Goal: Information Seeking & Learning: Learn about a topic

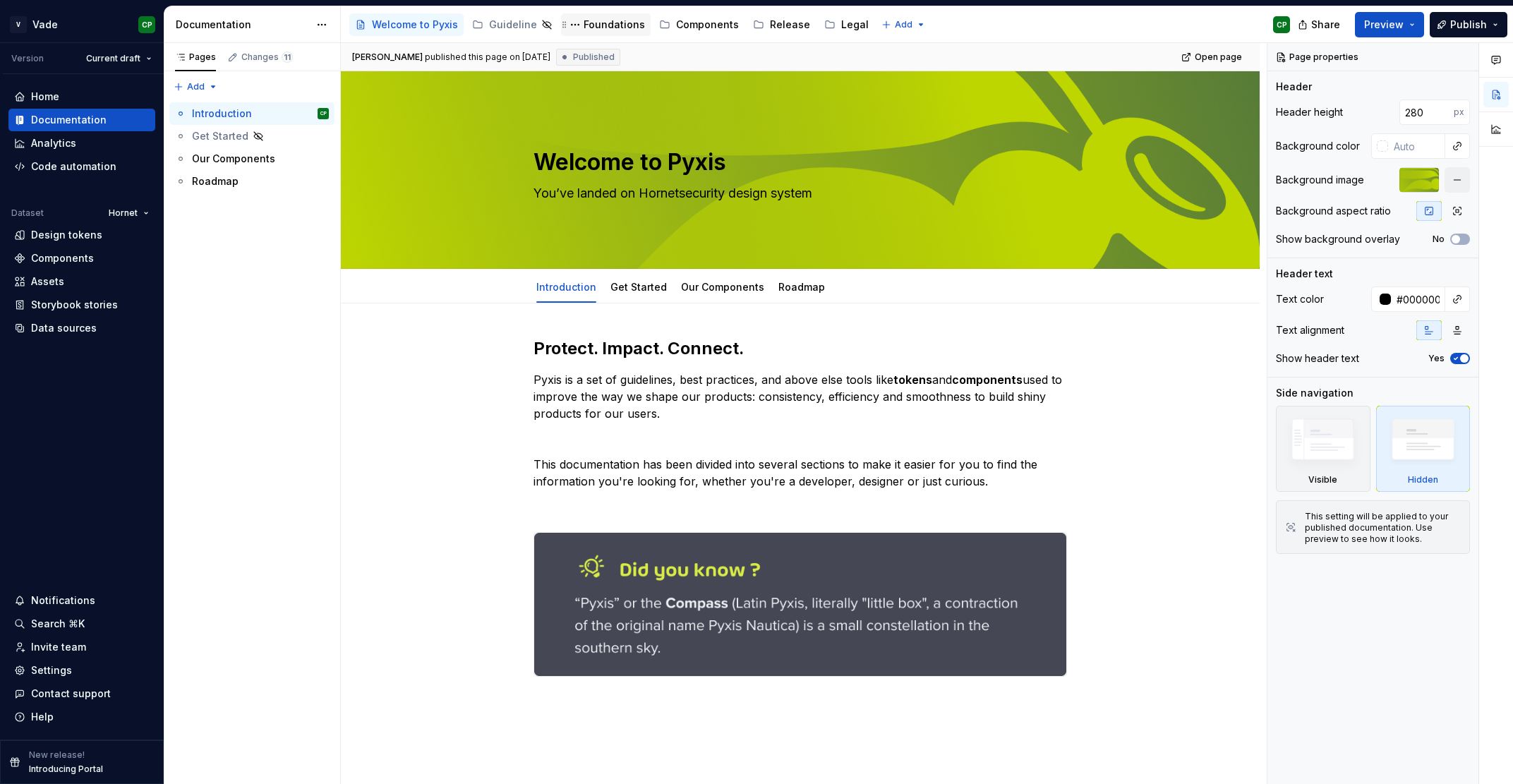
click at [602, 26] on div "Foundations" at bounding box center [614, 24] width 61 height 14
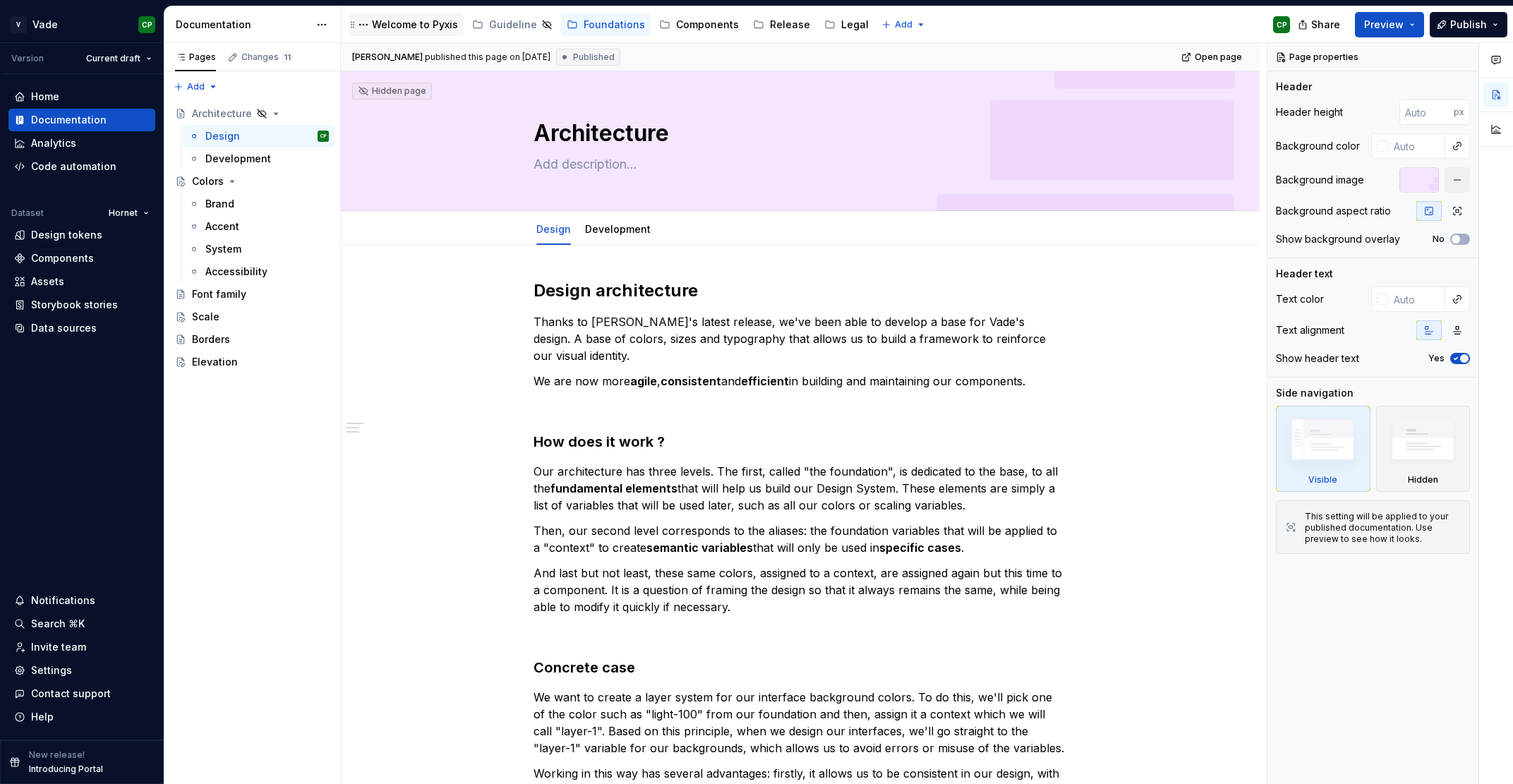
click at [419, 35] on div "Welcome to Pyxis" at bounding box center [406, 24] width 114 height 22
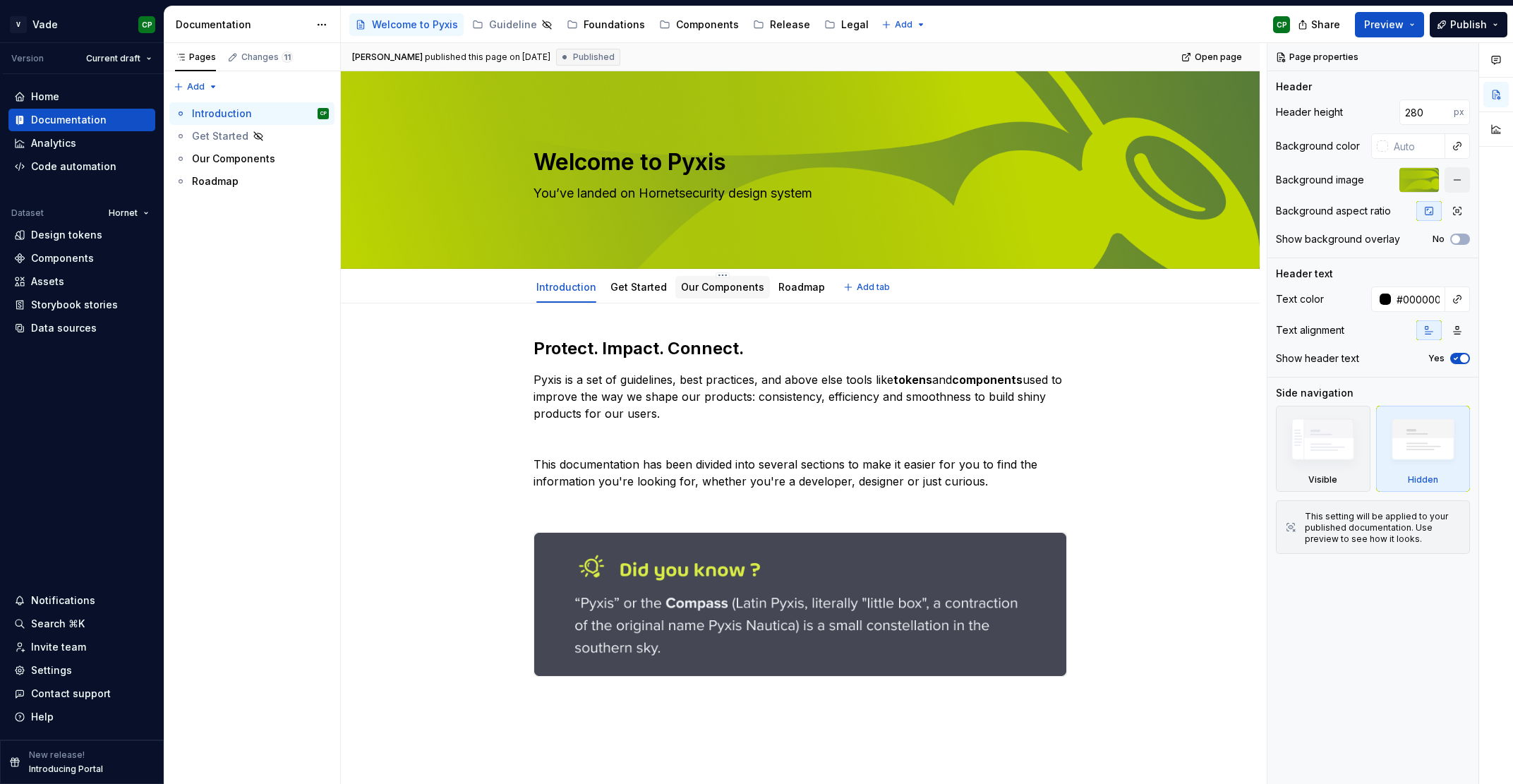
click at [709, 286] on link "Our Components" at bounding box center [722, 286] width 83 height 12
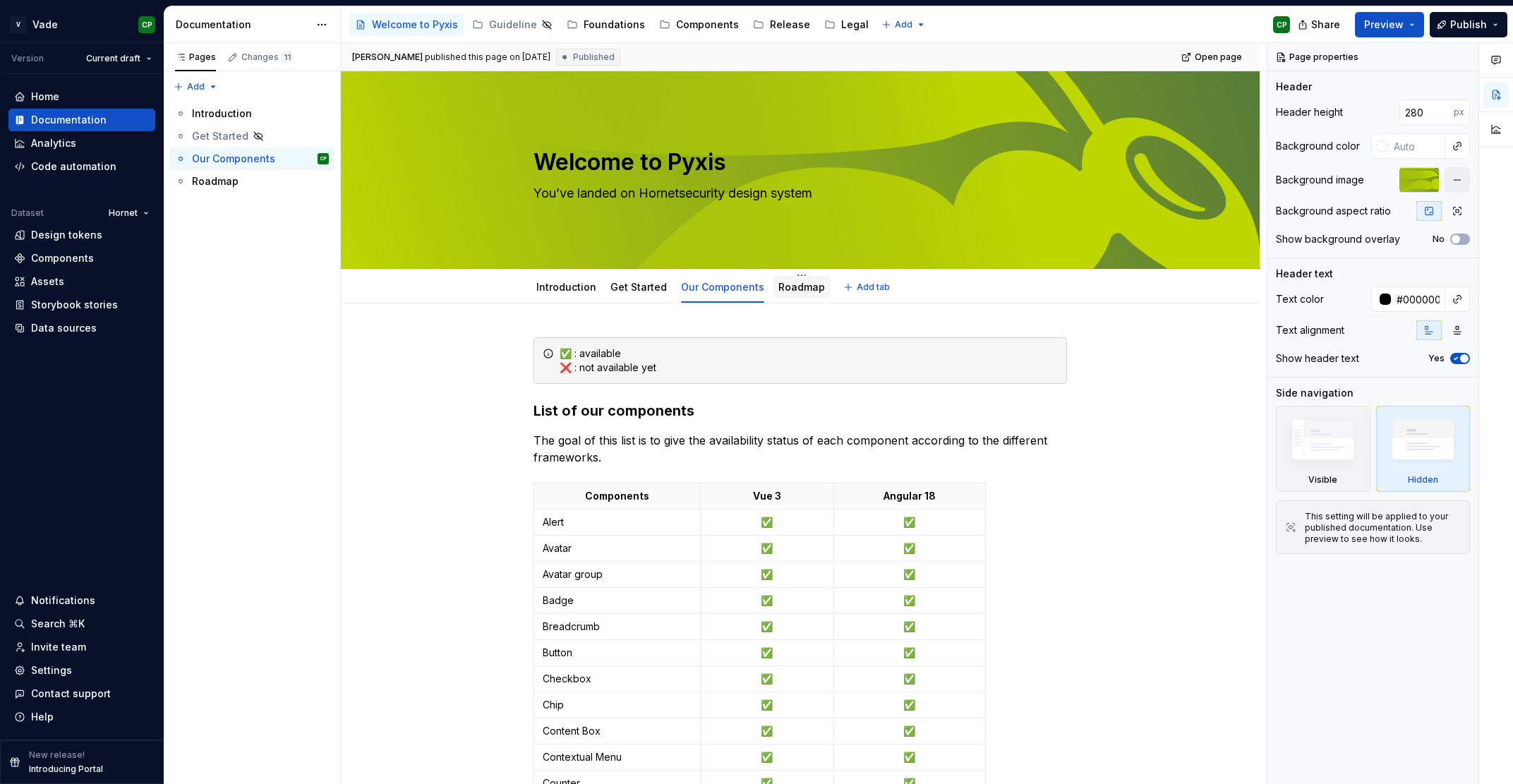
click at [775, 298] on div "Roadmap" at bounding box center [801, 287] width 57 height 25
click at [789, 283] on link "Roadmap" at bounding box center [802, 286] width 47 height 12
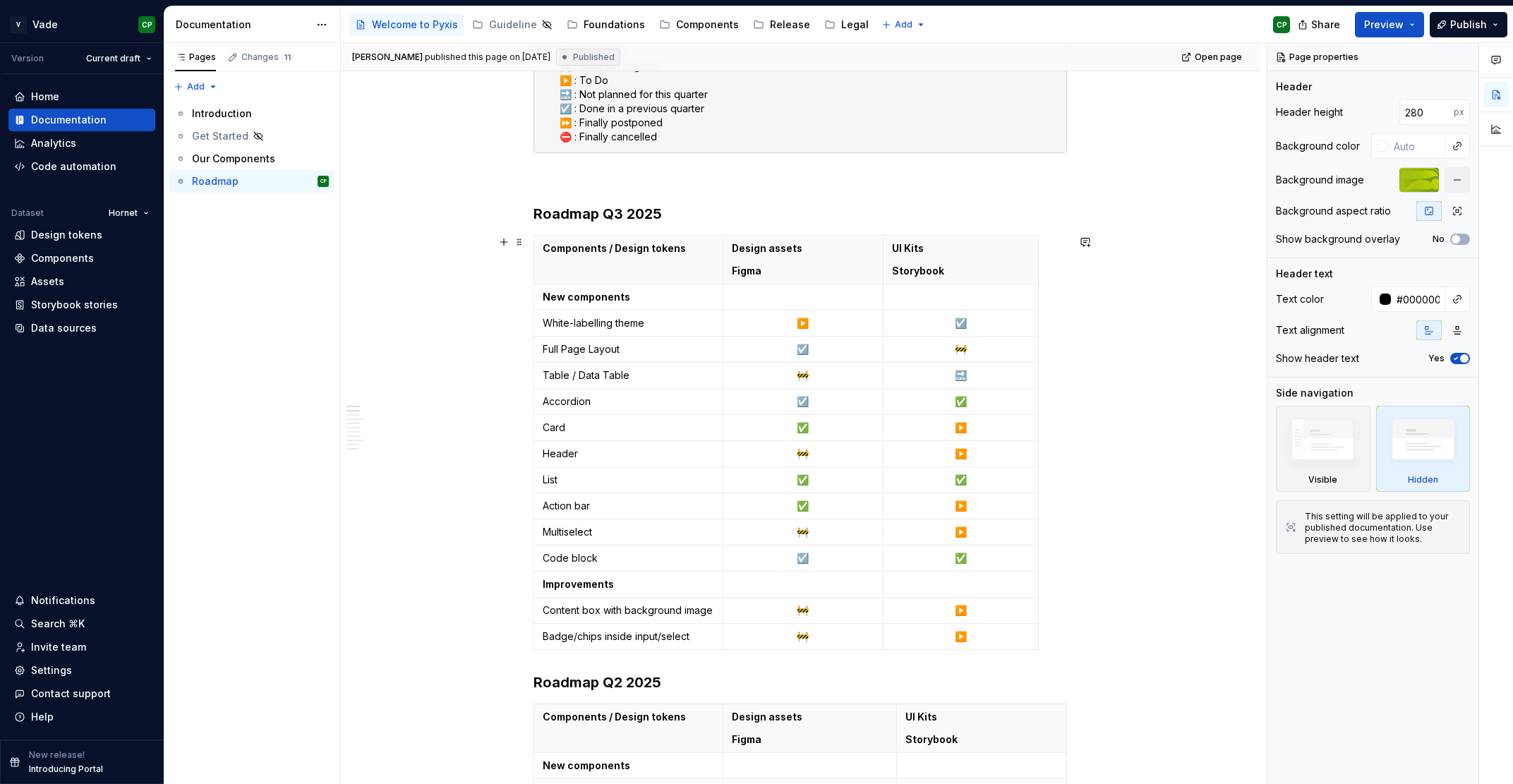
scroll to position [287, 0]
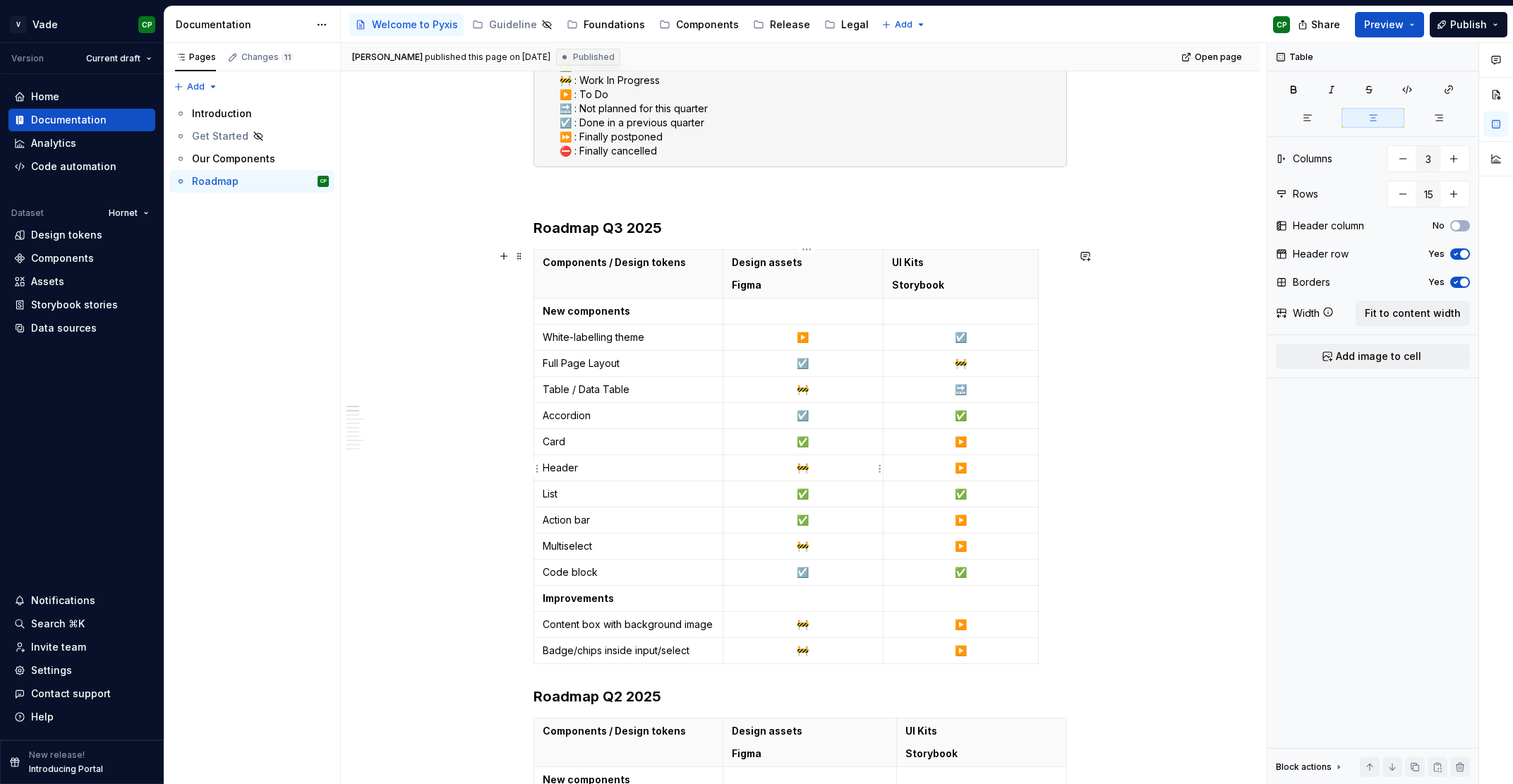
click at [813, 467] on p "🚧" at bounding box center [803, 467] width 143 height 14
click at [822, 391] on p "🚧" at bounding box center [803, 390] width 143 height 14
click at [822, 472] on p "🚧" at bounding box center [803, 467] width 143 height 14
click at [826, 557] on td "🚧" at bounding box center [803, 546] width 161 height 26
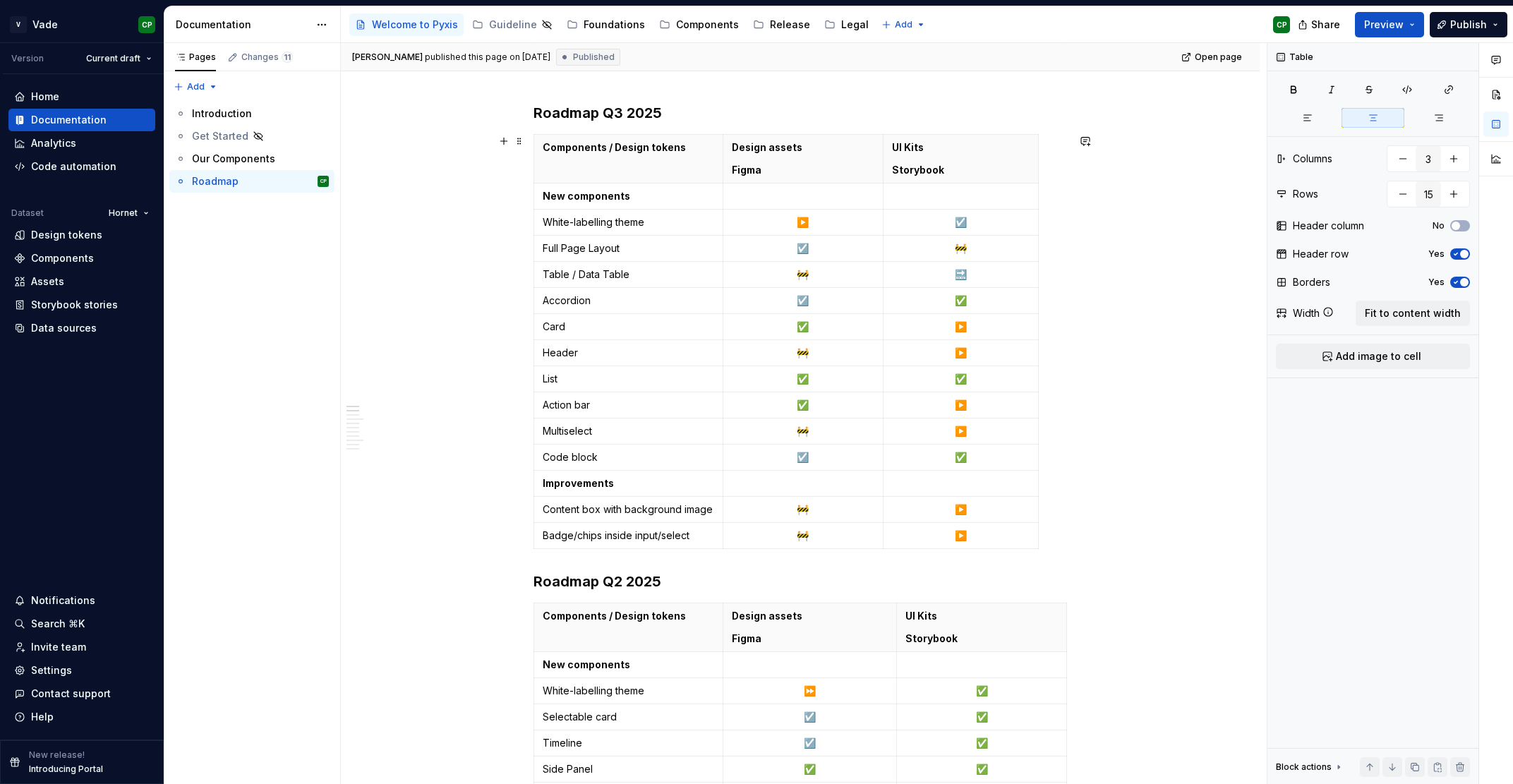
scroll to position [400, 0]
type textarea "*"
